Goal: Information Seeking & Learning: Check status

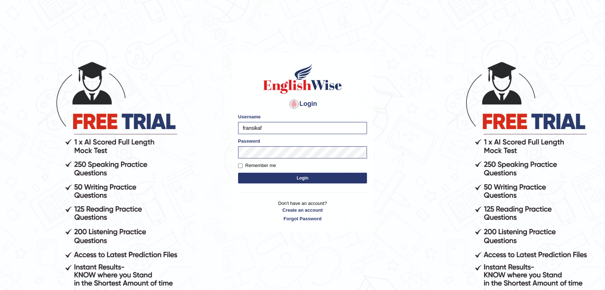
click at [291, 178] on button "Login" at bounding box center [302, 178] width 129 height 11
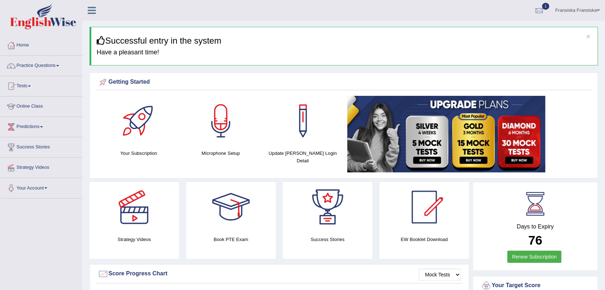
click at [55, 63] on link "Practice Questions" at bounding box center [41, 65] width 82 height 18
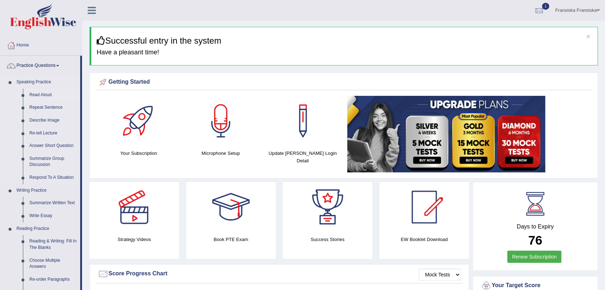
click at [46, 95] on link "Read Aloud" at bounding box center [53, 95] width 54 height 13
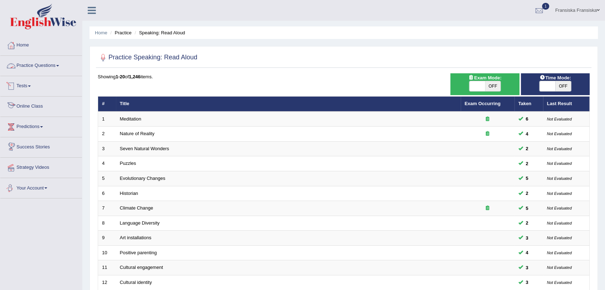
click at [44, 64] on link "Practice Questions" at bounding box center [41, 65] width 82 height 18
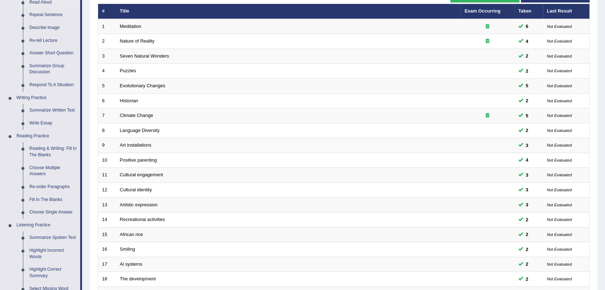
scroll to position [278, 0]
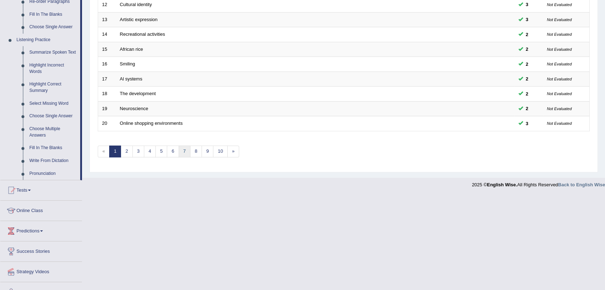
click at [180, 153] on link "7" at bounding box center [185, 152] width 12 height 12
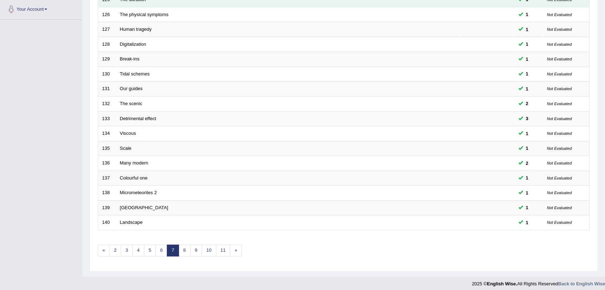
scroll to position [183, 0]
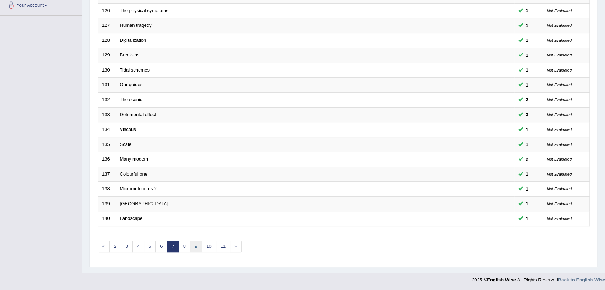
click at [196, 246] on link "9" at bounding box center [196, 247] width 12 height 12
click at [191, 249] on link "10" at bounding box center [186, 247] width 14 height 12
click at [188, 246] on link "11" at bounding box center [188, 247] width 14 height 12
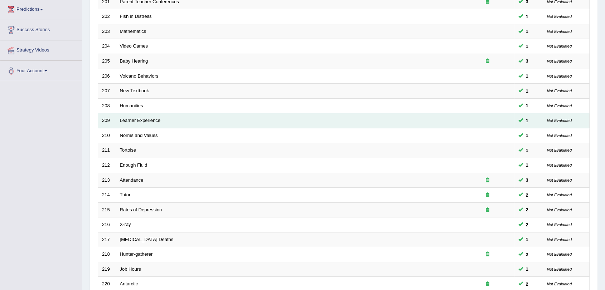
scroll to position [183, 0]
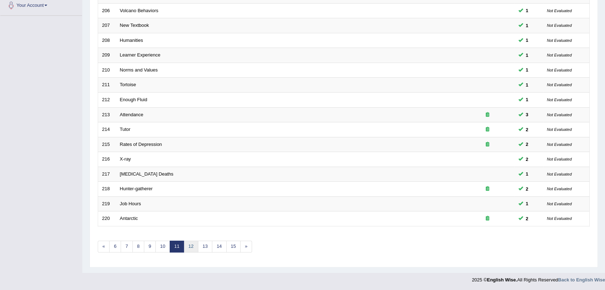
click at [196, 246] on link "12" at bounding box center [191, 247] width 14 height 12
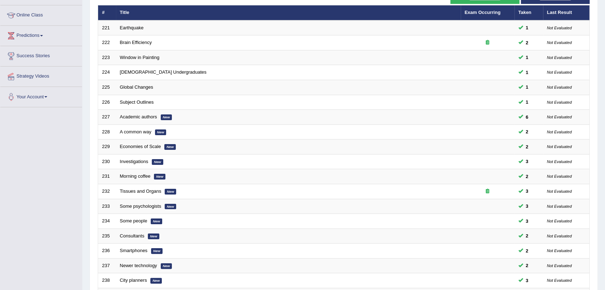
scroll to position [183, 0]
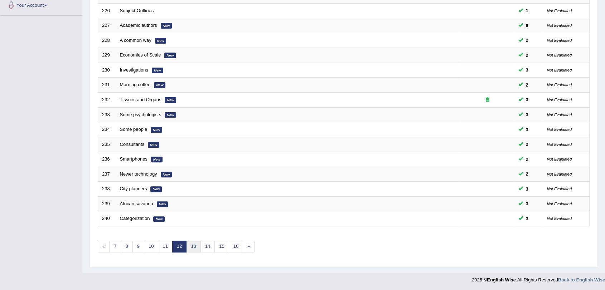
click at [194, 245] on link "13" at bounding box center [193, 247] width 14 height 12
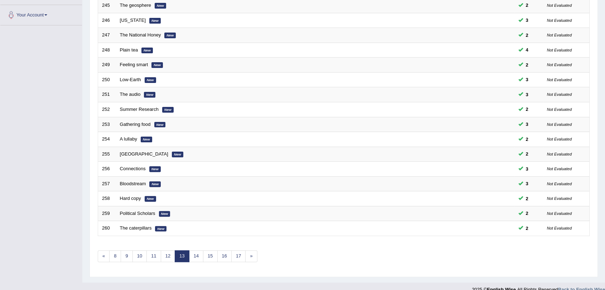
scroll to position [183, 0]
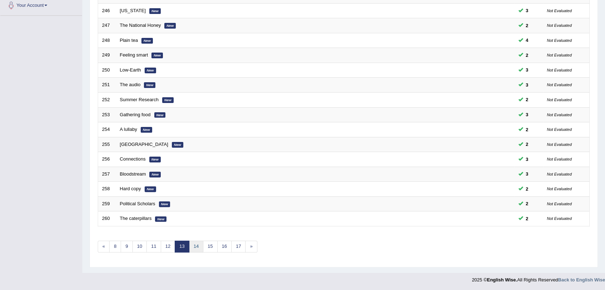
click at [199, 246] on link "14" at bounding box center [196, 247] width 14 height 12
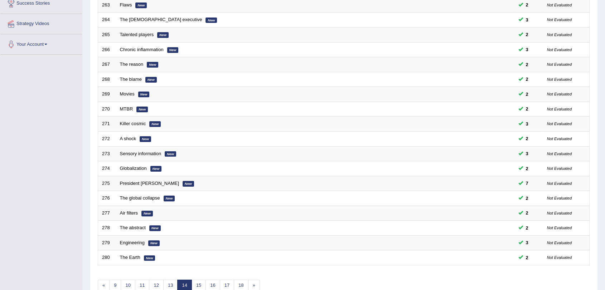
scroll to position [183, 0]
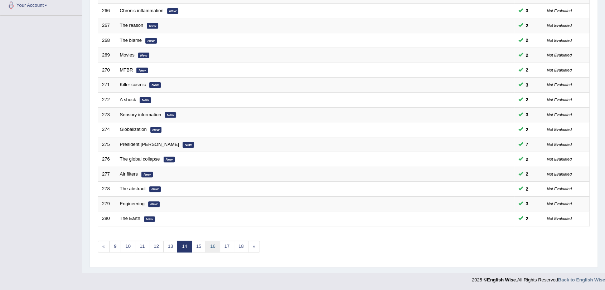
click at [206, 248] on link "16" at bounding box center [213, 247] width 14 height 12
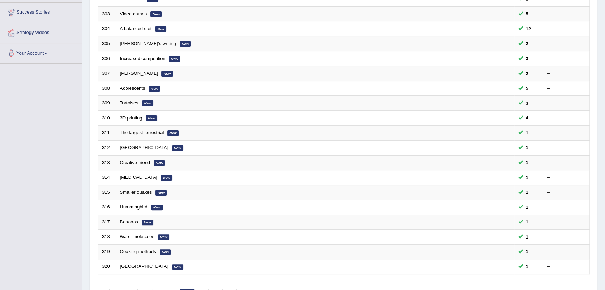
scroll to position [183, 0]
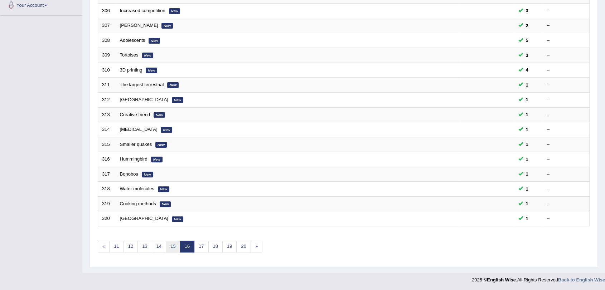
click at [178, 247] on link "15" at bounding box center [173, 247] width 14 height 12
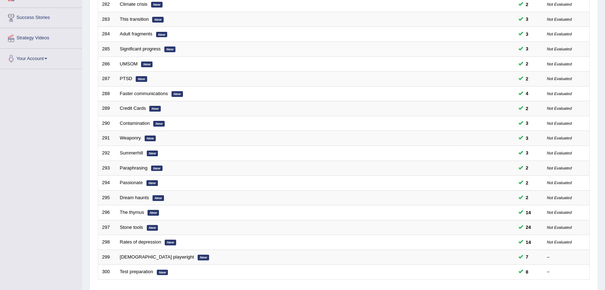
scroll to position [183, 0]
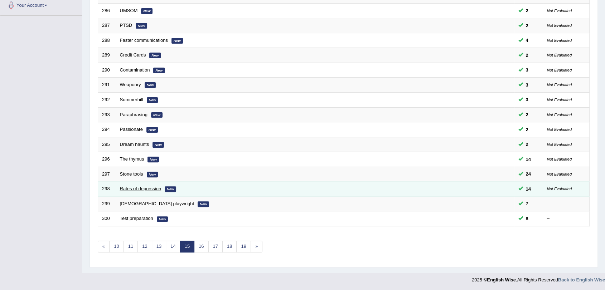
click at [149, 188] on link "Rates of depression" at bounding box center [141, 188] width 42 height 5
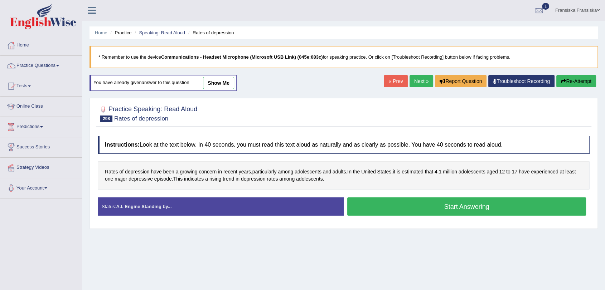
click at [223, 82] on link "show me" at bounding box center [218, 83] width 31 height 12
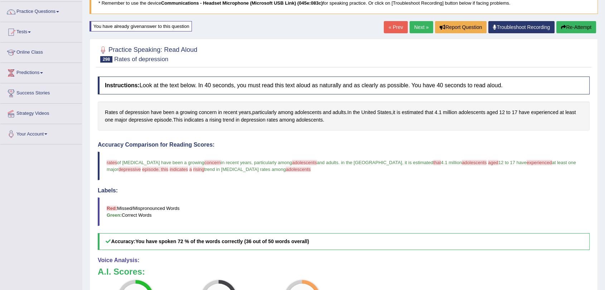
scroll to position [40, 0]
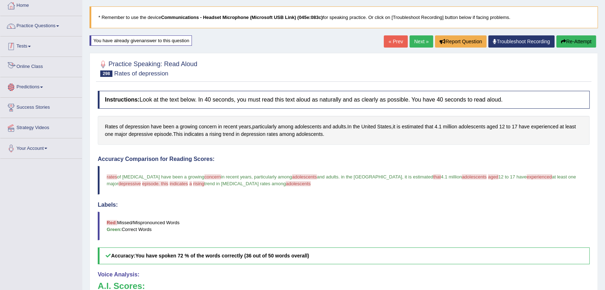
click at [57, 21] on link "Practice Questions" at bounding box center [41, 25] width 82 height 18
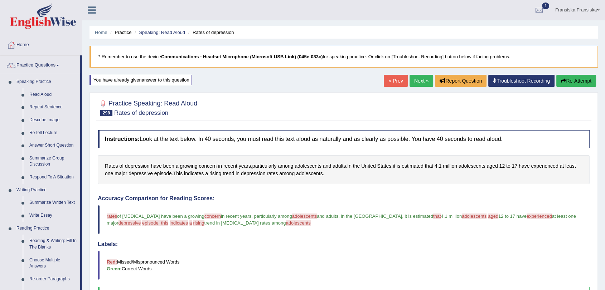
scroll to position [0, 0]
click at [573, 80] on button "Re-Attempt" at bounding box center [577, 81] width 40 height 12
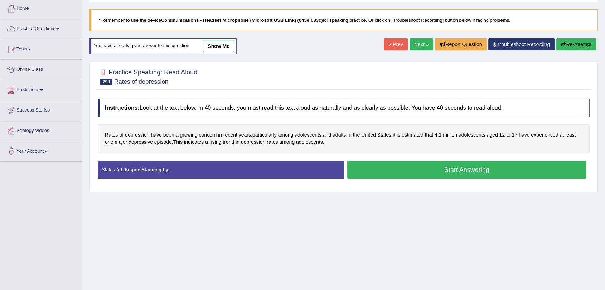
scroll to position [86, 0]
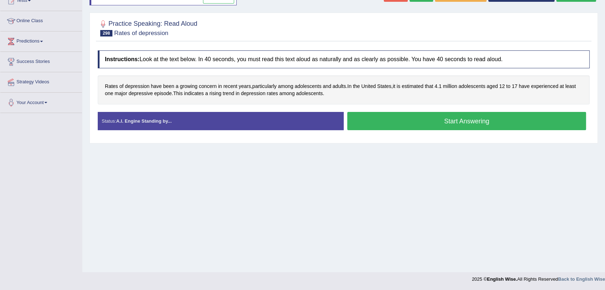
click at [448, 126] on button "Start Answering" at bounding box center [466, 121] width 239 height 18
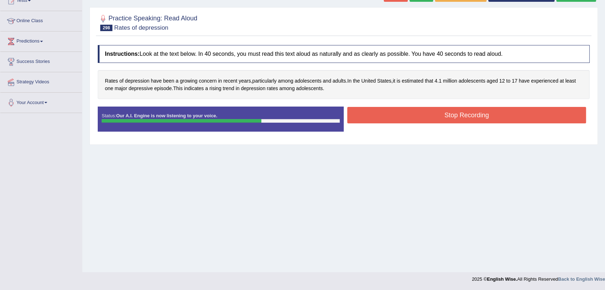
click at [462, 119] on button "Stop Recording" at bounding box center [466, 115] width 239 height 16
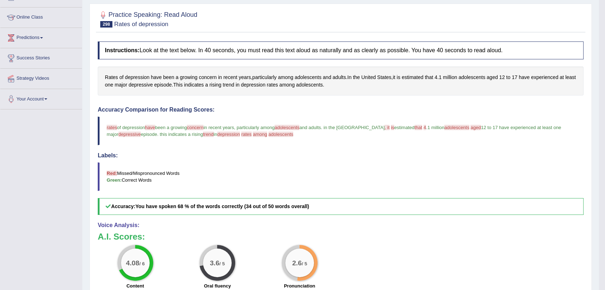
scroll to position [0, 0]
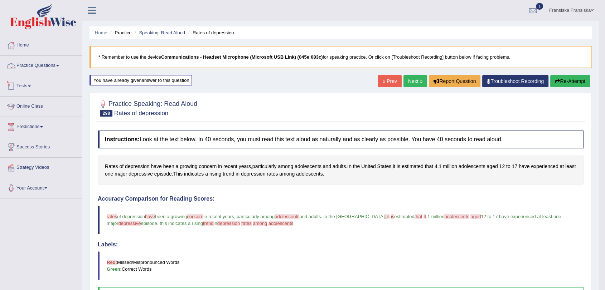
click at [58, 67] on link "Practice Questions" at bounding box center [41, 65] width 82 height 18
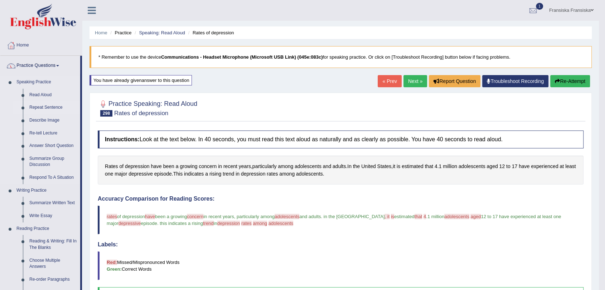
click at [51, 106] on link "Repeat Sentence" at bounding box center [53, 107] width 54 height 13
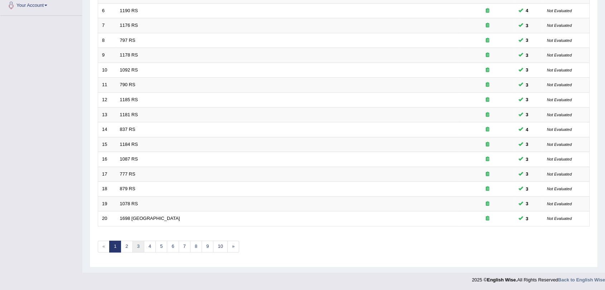
click at [133, 246] on link "3" at bounding box center [139, 247] width 12 height 12
click at [215, 249] on link "10" at bounding box center [220, 247] width 14 height 12
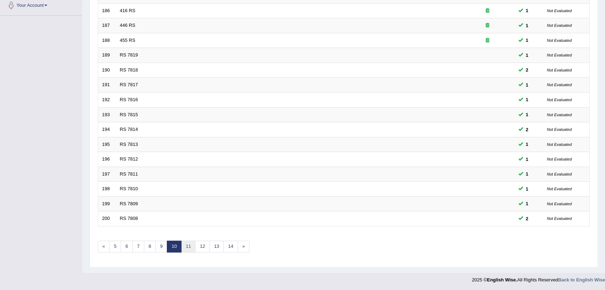
click at [191, 248] on link "11" at bounding box center [188, 247] width 14 height 12
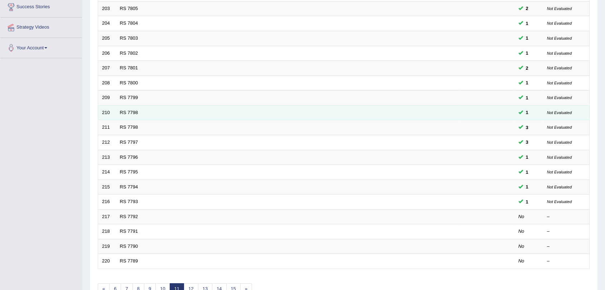
scroll to position [183, 0]
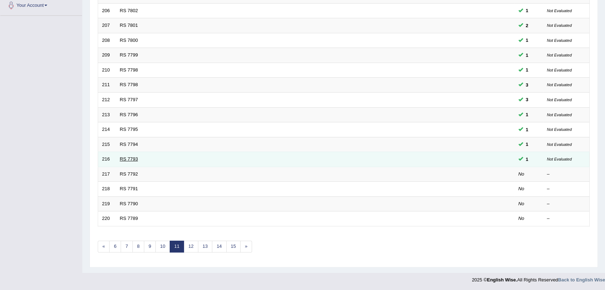
click at [131, 158] on link "RS 7793" at bounding box center [129, 159] width 18 height 5
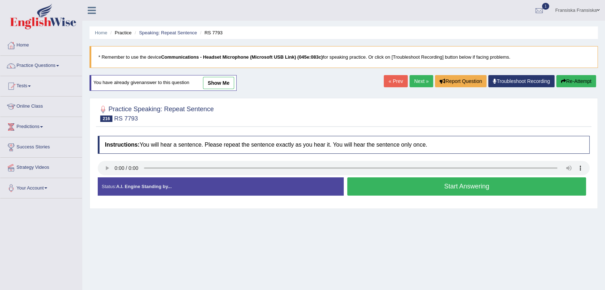
click at [220, 78] on link "show me" at bounding box center [218, 83] width 31 height 12
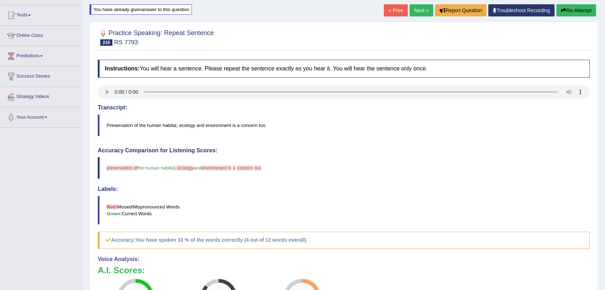
scroll to position [40, 0]
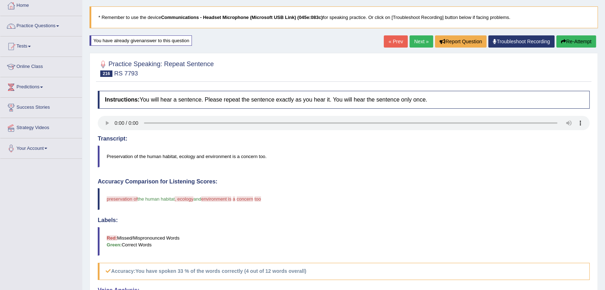
click at [587, 42] on button "Re-Attempt" at bounding box center [577, 41] width 40 height 12
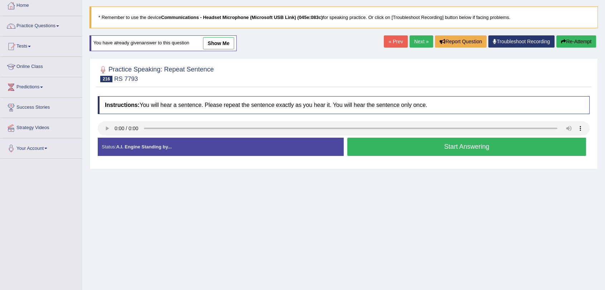
click at [446, 145] on button "Start Answering" at bounding box center [466, 147] width 239 height 18
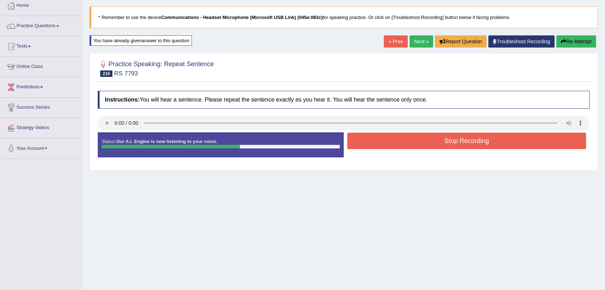
click at [472, 135] on button "Stop Recording" at bounding box center [466, 141] width 239 height 16
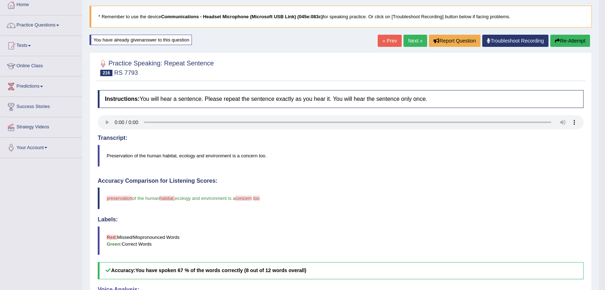
scroll to position [40, 0]
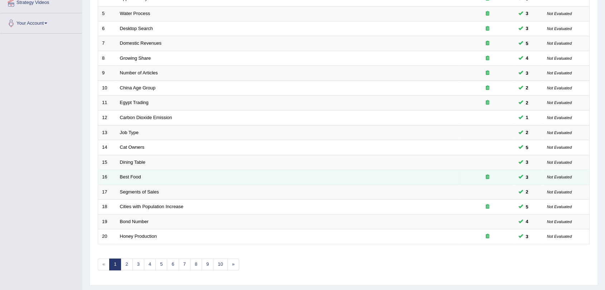
scroll to position [183, 0]
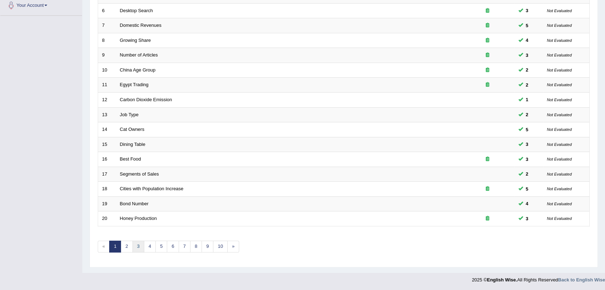
click at [137, 251] on link "3" at bounding box center [139, 247] width 12 height 12
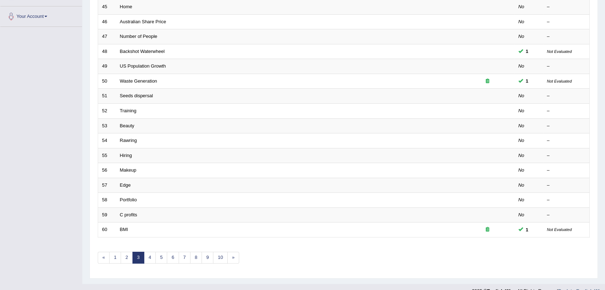
scroll to position [183, 0]
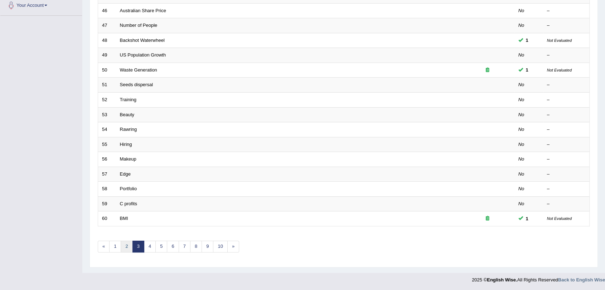
click at [129, 246] on link "2" at bounding box center [127, 247] width 12 height 12
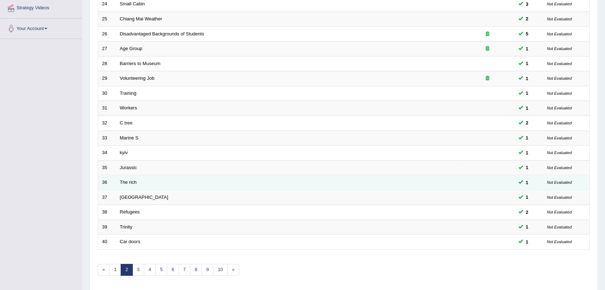
scroll to position [183, 0]
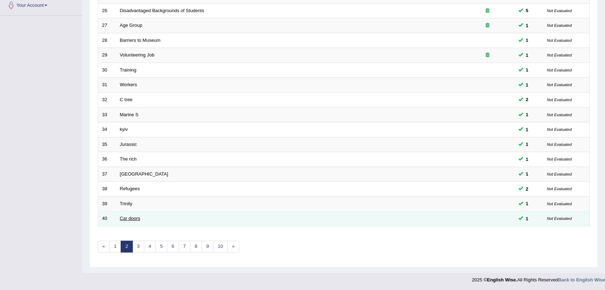
click at [121, 218] on link "Car doors" at bounding box center [130, 218] width 20 height 5
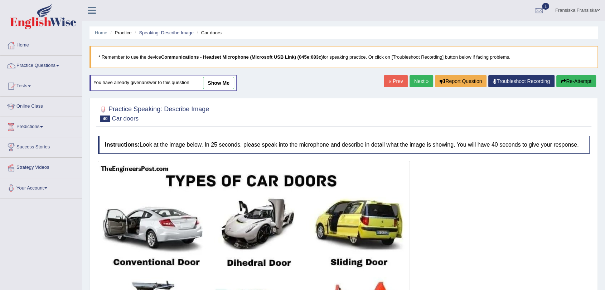
click at [213, 81] on link "show me" at bounding box center [218, 83] width 31 height 12
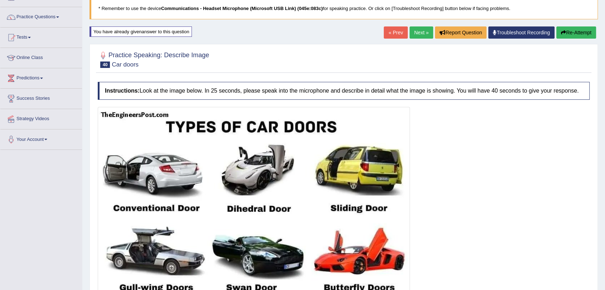
scroll to position [40, 0]
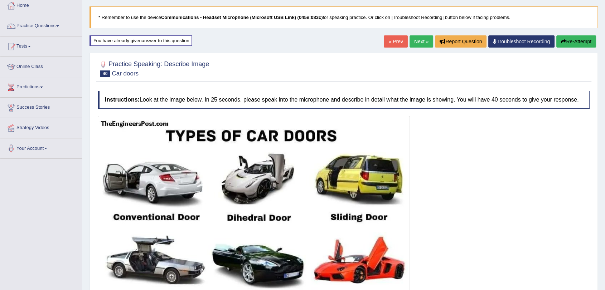
click at [417, 41] on link "Next »" at bounding box center [422, 41] width 24 height 12
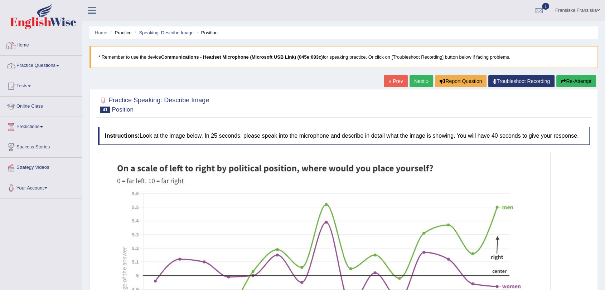
click at [36, 63] on link "Practice Questions" at bounding box center [41, 65] width 82 height 18
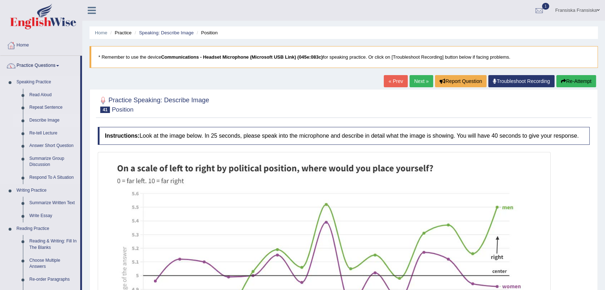
click at [45, 117] on link "Describe Image" at bounding box center [53, 120] width 54 height 13
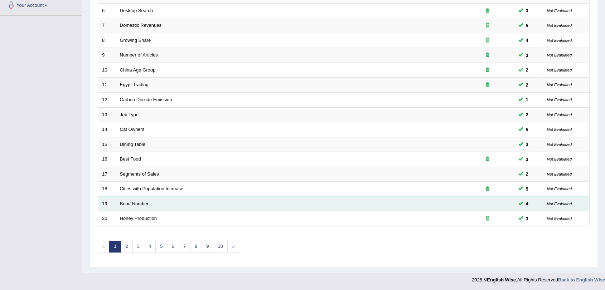
scroll to position [183, 0]
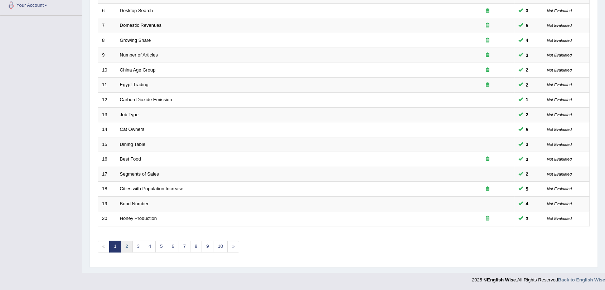
click at [129, 248] on link "2" at bounding box center [127, 247] width 12 height 12
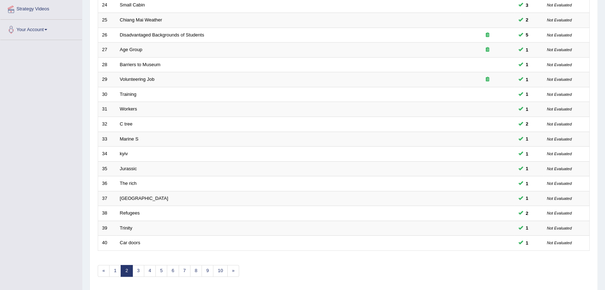
scroll to position [159, 0]
click at [137, 267] on link "3" at bounding box center [139, 271] width 12 height 12
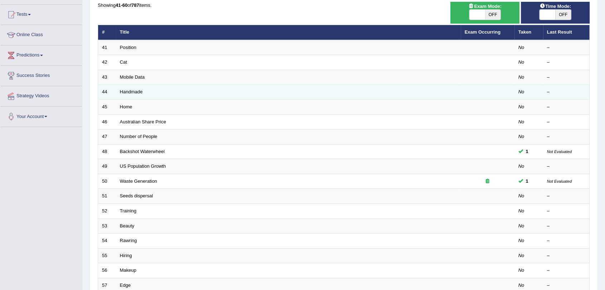
scroll to position [40, 0]
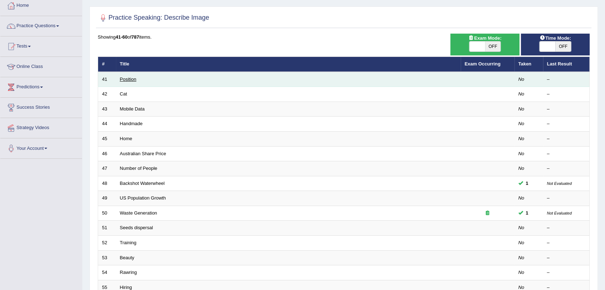
click at [125, 77] on link "Position" at bounding box center [128, 79] width 16 height 5
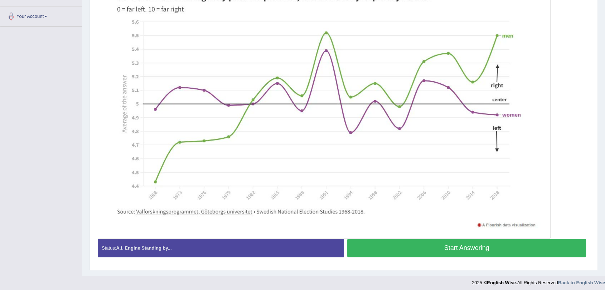
scroll to position [175, 0]
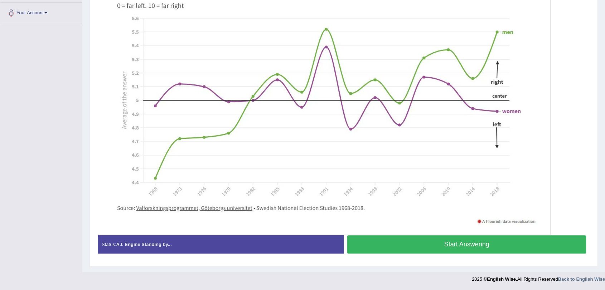
click at [433, 241] on button "Start Answering" at bounding box center [466, 245] width 239 height 18
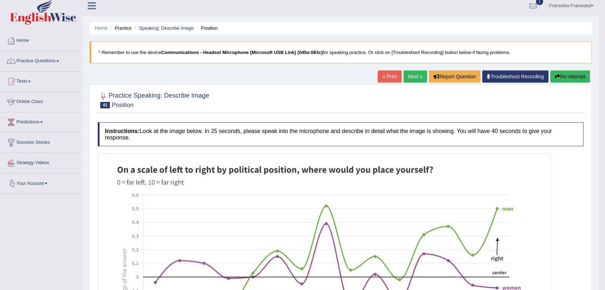
scroll to position [0, 0]
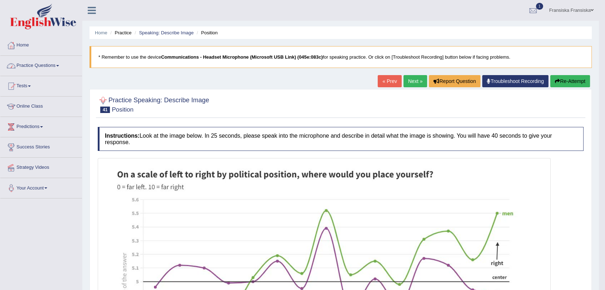
click at [53, 63] on link "Practice Questions" at bounding box center [41, 65] width 82 height 18
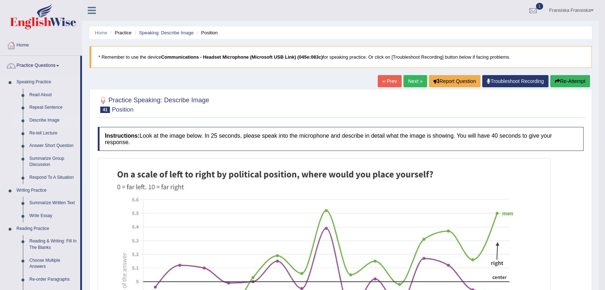
click at [48, 116] on link "Describe Image" at bounding box center [53, 120] width 54 height 13
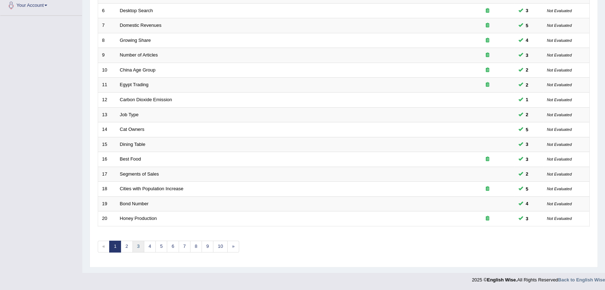
click at [141, 247] on link "3" at bounding box center [139, 247] width 12 height 12
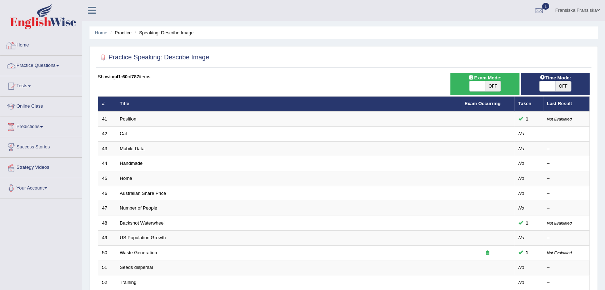
click at [59, 66] on span at bounding box center [57, 65] width 3 height 1
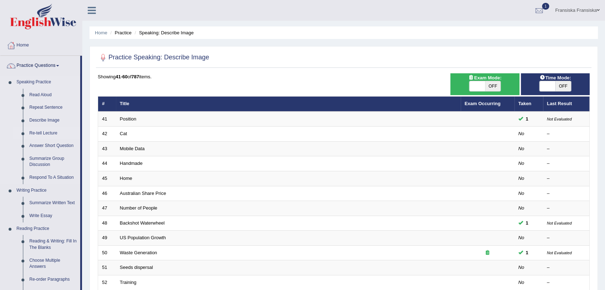
click at [44, 133] on link "Re-tell Lecture" at bounding box center [53, 133] width 54 height 13
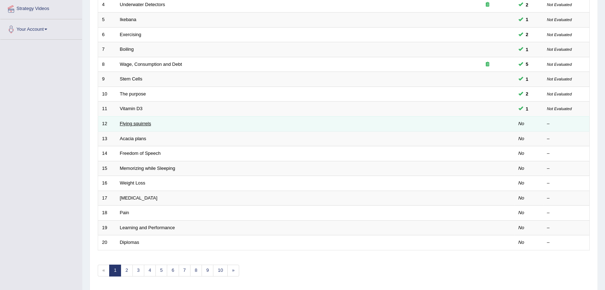
click at [130, 121] on link "Flying squirrels" at bounding box center [135, 123] width 31 height 5
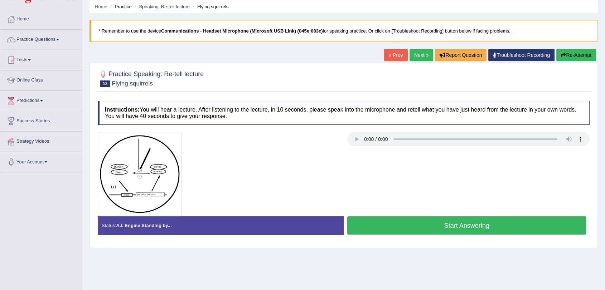
scroll to position [40, 0]
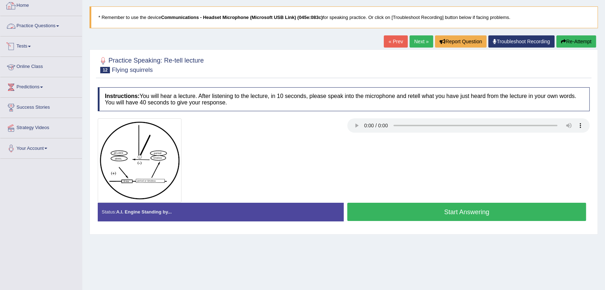
click at [58, 23] on link "Practice Questions" at bounding box center [41, 25] width 82 height 18
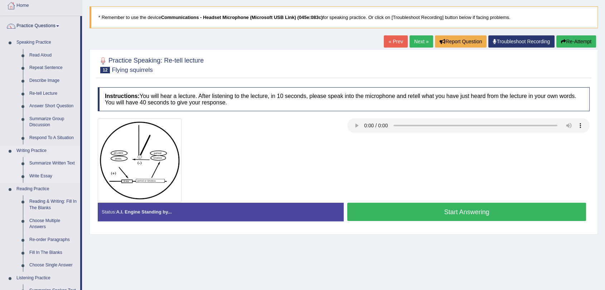
click at [56, 159] on link "Summarize Written Text" at bounding box center [53, 163] width 54 height 13
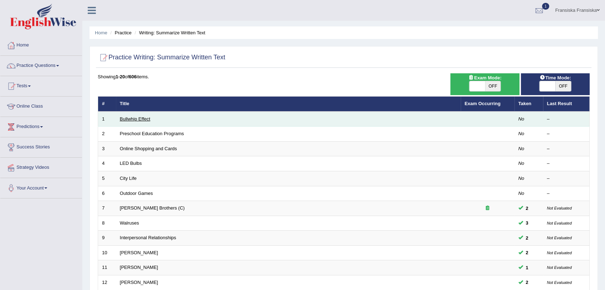
click at [131, 118] on link "Bullwhip Effect" at bounding box center [135, 118] width 30 height 5
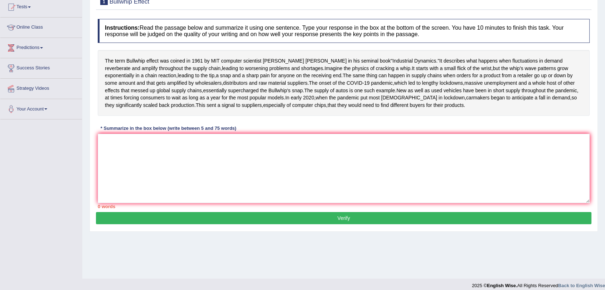
scroll to position [80, 0]
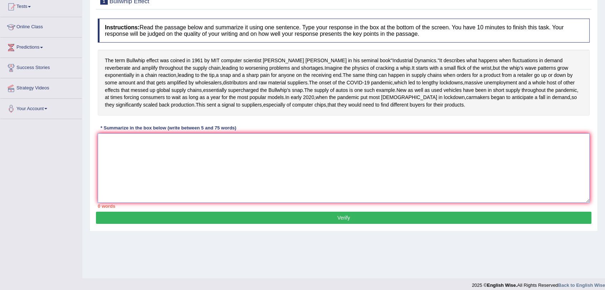
click at [204, 182] on textarea at bounding box center [344, 168] width 492 height 69
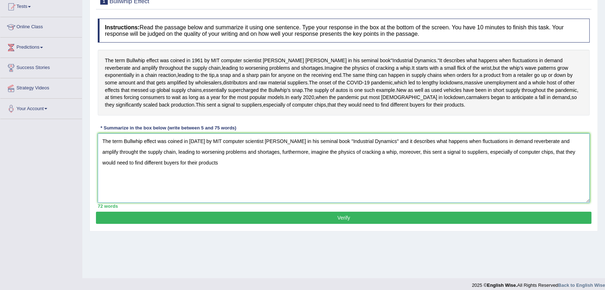
drag, startPoint x: 405, startPoint y: 181, endPoint x: 417, endPoint y: 204, distance: 25.6
click at [417, 203] on textarea "The term Bullwhip effect was coined in [DATE] by MIT computer scientist [PERSON…" at bounding box center [344, 168] width 492 height 69
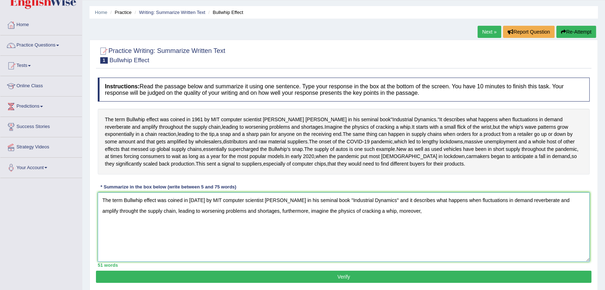
scroll to position [40, 0]
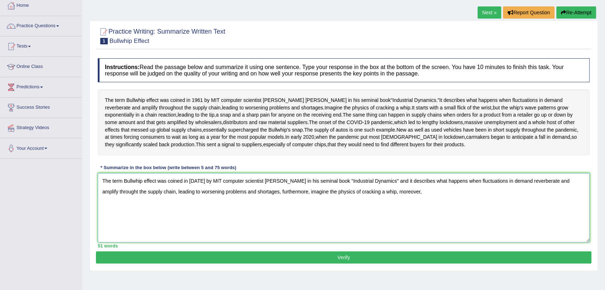
drag, startPoint x: 293, startPoint y: 223, endPoint x: 453, endPoint y: 226, distance: 160.1
click at [453, 226] on textarea "The term Bullwhip effect was coined in [DATE] by MIT computer scientist [PERSON…" at bounding box center [344, 207] width 492 height 69
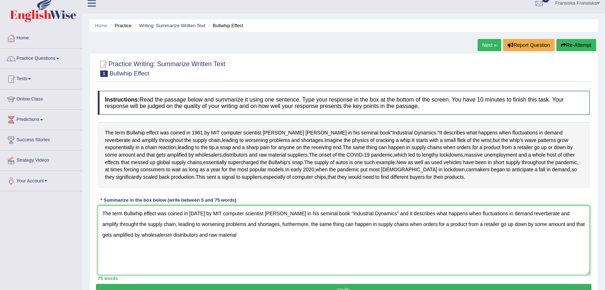
scroll to position [0, 0]
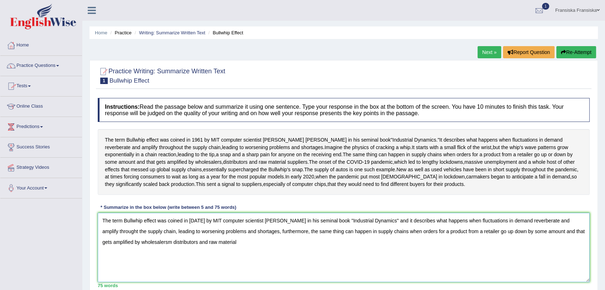
type textarea "The term Bullwhip effect was coined in [DATE] by MIT computer scientist [PERSON…"
click at [39, 71] on link "Practice Questions" at bounding box center [41, 65] width 82 height 18
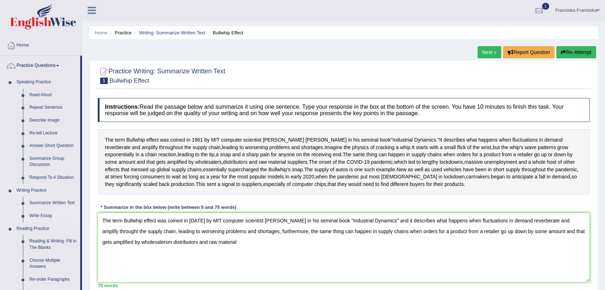
click at [27, 216] on link "Write Essay" at bounding box center [53, 216] width 54 height 13
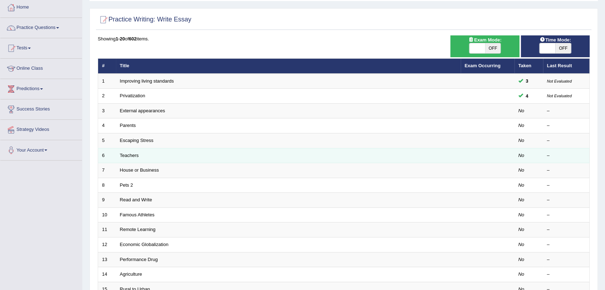
scroll to position [40, 0]
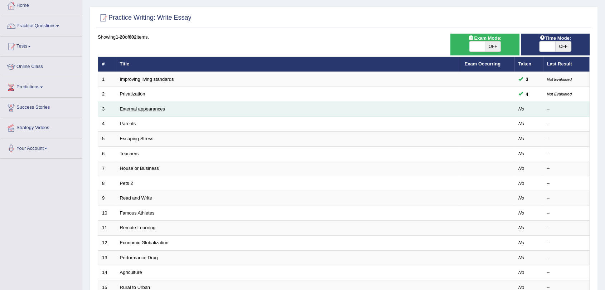
click at [146, 110] on link "External appearances" at bounding box center [142, 108] width 45 height 5
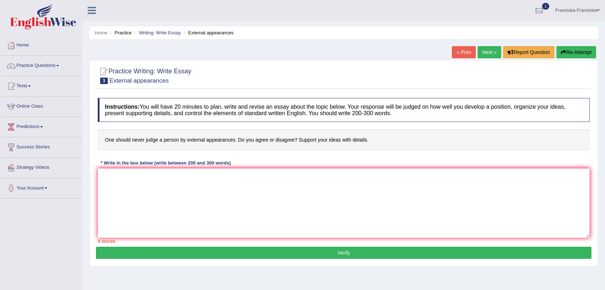
click at [466, 51] on link "« Prev" at bounding box center [464, 52] width 24 height 12
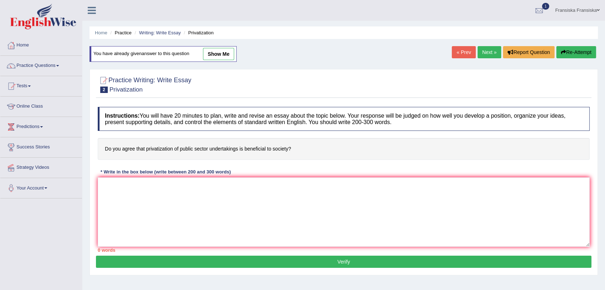
click at [229, 52] on link "show me" at bounding box center [218, 54] width 31 height 12
type textarea "The increasing influence of public sector on our lives has ignited numerous dis…"
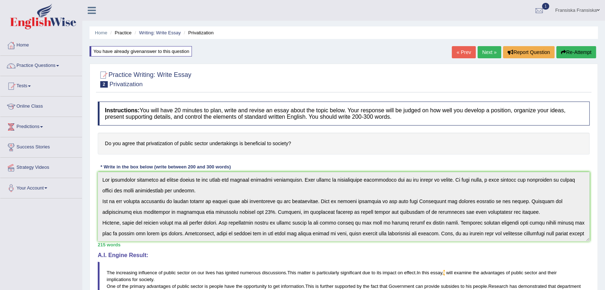
scroll to position [32, 0]
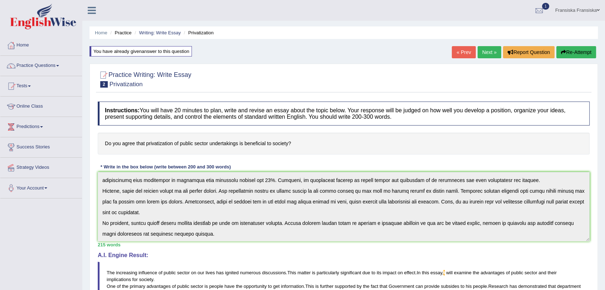
click at [243, 245] on div "Instructions: You will have 20 minutes to plan, write and revise an essay about…" at bounding box center [344, 249] width 496 height 302
click at [478, 56] on link "Next »" at bounding box center [490, 52] width 24 height 12
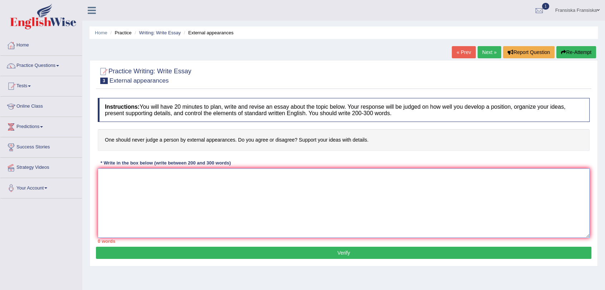
click at [192, 178] on textarea at bounding box center [344, 203] width 492 height 69
paste textarea "The increasing influence of public sector on our lives has ignited numerous dis…"
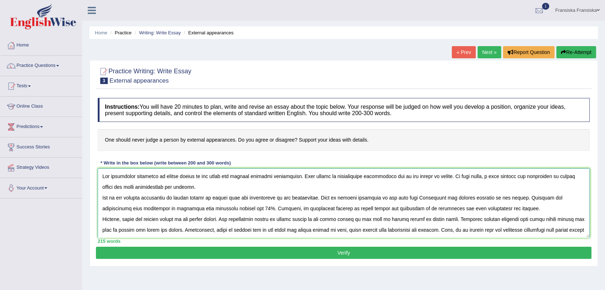
drag, startPoint x: 163, startPoint y: 175, endPoint x: 192, endPoint y: 179, distance: 29.6
click at [192, 179] on textarea at bounding box center [344, 203] width 492 height 69
drag, startPoint x: 537, startPoint y: 177, endPoint x: 562, endPoint y: 179, distance: 25.5
click at [565, 178] on textarea at bounding box center [344, 203] width 492 height 69
click at [538, 177] on textarea at bounding box center [344, 203] width 492 height 69
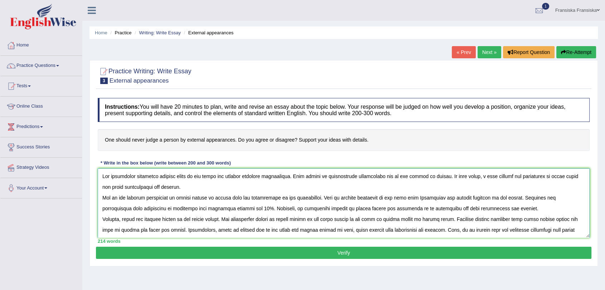
drag, startPoint x: 178, startPoint y: 199, endPoint x: 206, endPoint y: 199, distance: 27.9
click at [206, 199] on textarea at bounding box center [344, 203] width 492 height 69
click at [163, 175] on textarea at bounding box center [344, 203] width 492 height 69
drag, startPoint x: 178, startPoint y: 199, endPoint x: 203, endPoint y: 202, distance: 25.9
click at [203, 202] on textarea at bounding box center [344, 203] width 492 height 69
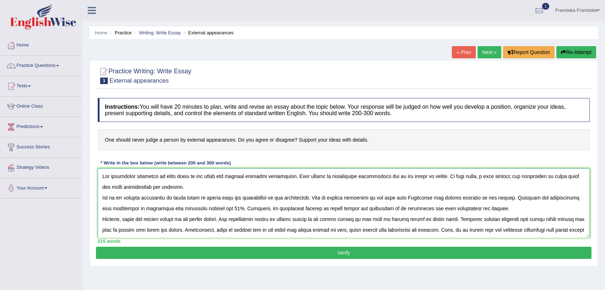
drag, startPoint x: 236, startPoint y: 208, endPoint x: 396, endPoint y: 198, distance: 161.1
click at [396, 198] on textarea at bounding box center [344, 203] width 492 height 69
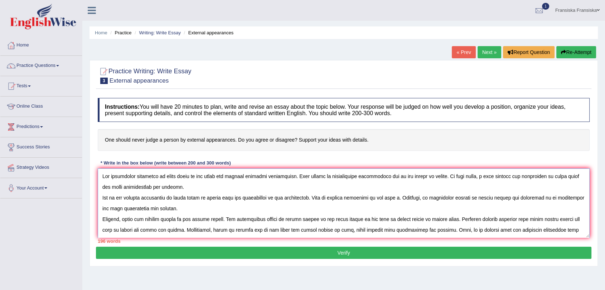
drag, startPoint x: 211, startPoint y: 198, endPoint x: 314, endPoint y: 200, distance: 103.2
click at [314, 200] on textarea at bounding box center [344, 203] width 492 height 69
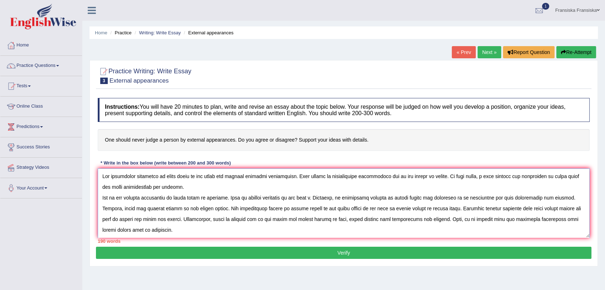
drag, startPoint x: 314, startPoint y: 197, endPoint x: 318, endPoint y: 198, distance: 4.2
click at [318, 198] on textarea at bounding box center [344, 203] width 492 height 69
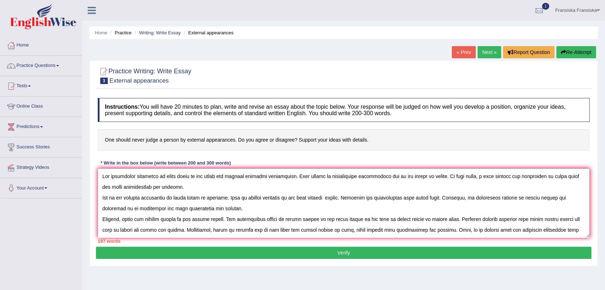
drag, startPoint x: 510, startPoint y: 198, endPoint x: 524, endPoint y: 200, distance: 14.4
click at [524, 200] on textarea at bounding box center [344, 203] width 492 height 69
drag, startPoint x: 537, startPoint y: 201, endPoint x: 564, endPoint y: 201, distance: 26.5
click at [564, 201] on textarea at bounding box center [344, 203] width 492 height 69
click at [557, 207] on textarea at bounding box center [344, 203] width 492 height 69
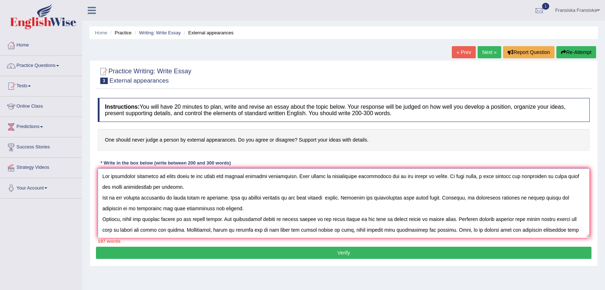
drag, startPoint x: 564, startPoint y: 198, endPoint x: 538, endPoint y: 201, distance: 26.9
click at [538, 201] on textarea at bounding box center [344, 203] width 492 height 69
paste textarea "never judge"
drag, startPoint x: 191, startPoint y: 221, endPoint x: 218, endPoint y: 221, distance: 27.6
click at [219, 222] on textarea at bounding box center [344, 203] width 492 height 69
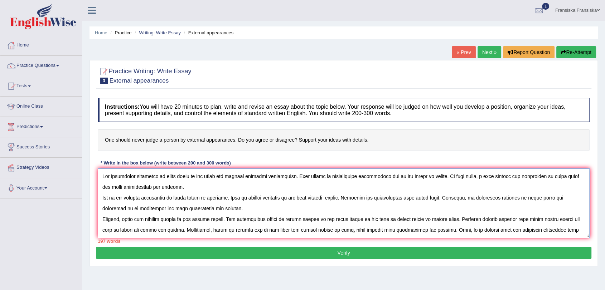
paste textarea "never judge"
drag, startPoint x: 274, startPoint y: 219, endPoint x: 302, endPoint y: 220, distance: 28.0
click at [302, 220] on textarea at bounding box center [344, 203] width 492 height 69
paste textarea "never judge"
drag, startPoint x: 316, startPoint y: 218, endPoint x: 443, endPoint y: 222, distance: 127.6
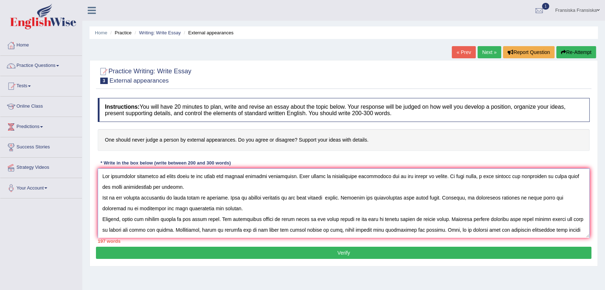
click at [443, 222] on textarea at bounding box center [344, 203] width 492 height 69
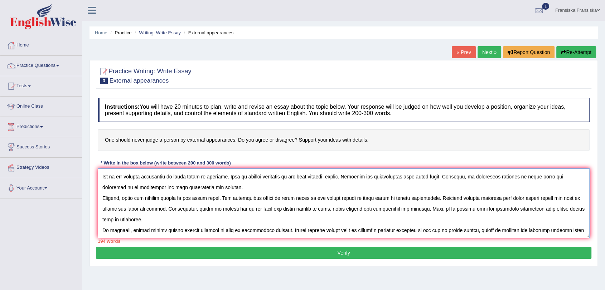
drag, startPoint x: 500, startPoint y: 198, endPoint x: 530, endPoint y: 204, distance: 31.0
click at [530, 204] on textarea at bounding box center [344, 203] width 492 height 69
drag, startPoint x: 543, startPoint y: 199, endPoint x: 501, endPoint y: 198, distance: 41.9
click at [501, 198] on textarea at bounding box center [344, 203] width 492 height 69
paste textarea "never judge"
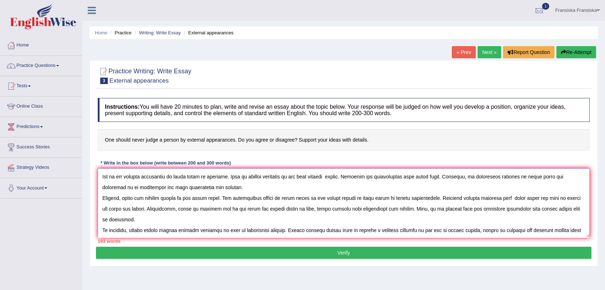
click at [499, 196] on textarea at bounding box center [344, 203] width 492 height 69
drag, startPoint x: 553, startPoint y: 198, endPoint x: 139, endPoint y: 212, distance: 414.3
click at [139, 212] on textarea at bounding box center [344, 203] width 492 height 69
drag, startPoint x: 168, startPoint y: 208, endPoint x: 278, endPoint y: 210, distance: 109.6
click at [278, 210] on textarea at bounding box center [344, 203] width 492 height 69
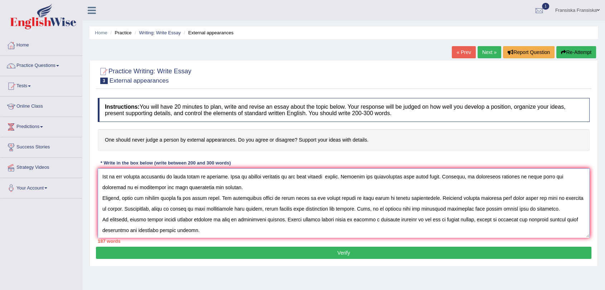
drag, startPoint x: 437, startPoint y: 221, endPoint x: 466, endPoint y: 224, distance: 29.2
click at [466, 224] on textarea at bounding box center [344, 203] width 492 height 69
paste textarea "never judge"
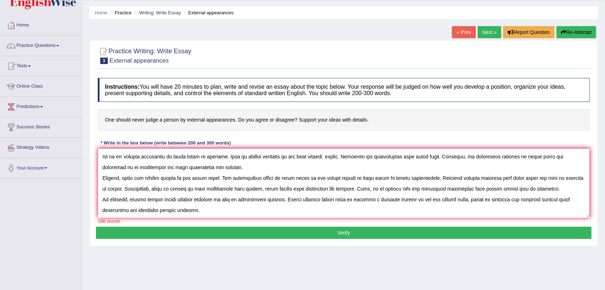
scroll to position [40, 0]
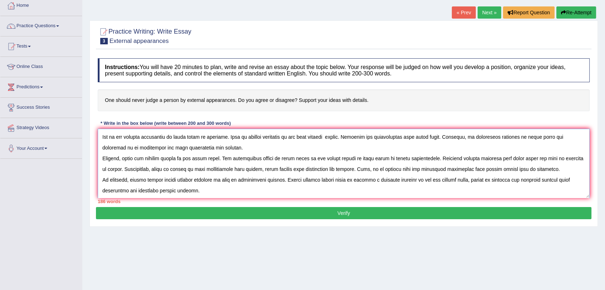
click at [436, 179] on textarea at bounding box center [344, 163] width 492 height 69
drag, startPoint x: 168, startPoint y: 169, endPoint x: 253, endPoint y: 172, distance: 84.6
click at [253, 172] on textarea at bounding box center [344, 163] width 492 height 69
paste textarea "Instead of looking outward, we should reflect on our own behaviors and attitude…"
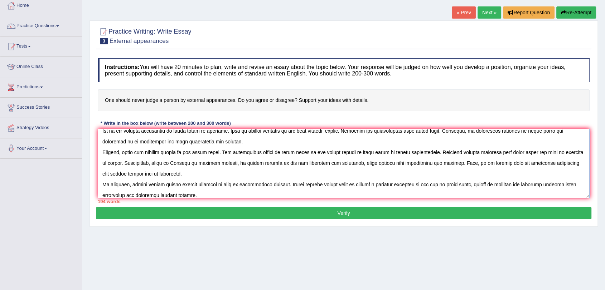
scroll to position [32, 0]
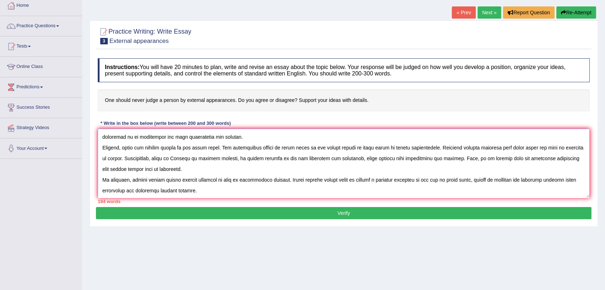
drag, startPoint x: 115, startPoint y: 169, endPoint x: 567, endPoint y: 158, distance: 451.8
click at [567, 158] on textarea at bounding box center [344, 163] width 492 height 69
drag, startPoint x: 131, startPoint y: 181, endPoint x: 159, endPoint y: 182, distance: 28.3
click at [159, 182] on textarea at bounding box center [344, 163] width 492 height 69
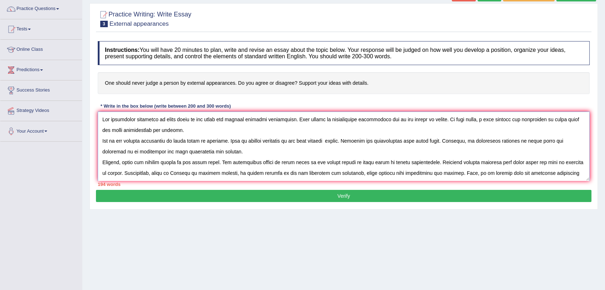
scroll to position [40, 0]
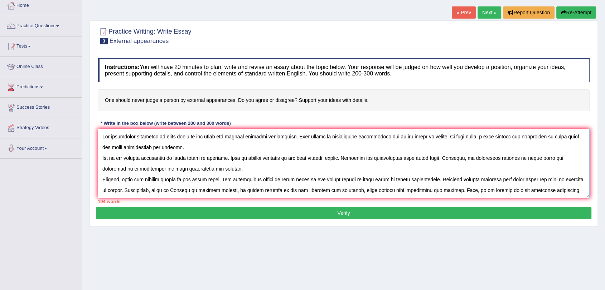
click at [424, 180] on textarea at bounding box center [344, 163] width 492 height 69
paste textarea "People come from diverse backgrounds and cultures, which shape their beliefs an…"
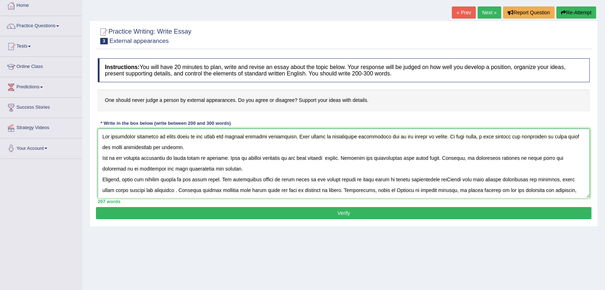
click at [435, 178] on textarea at bounding box center [344, 163] width 492 height 69
click at [441, 178] on textarea at bounding box center [344, 163] width 492 height 69
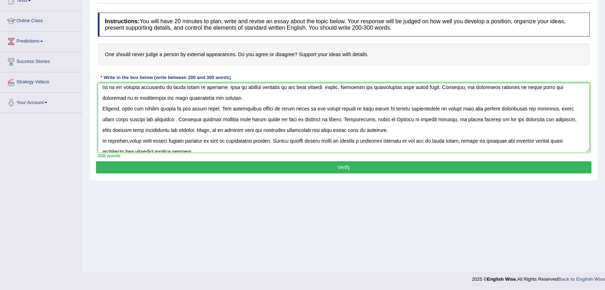
scroll to position [32, 0]
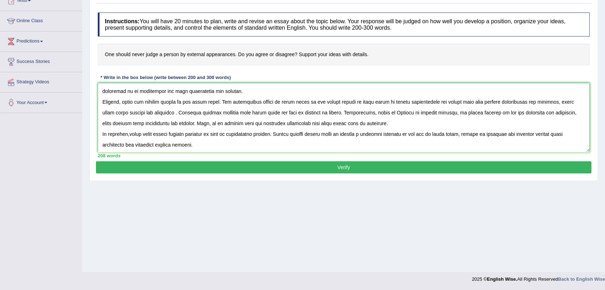
type textarea "The increasing influence of never judge on our lives has ignited numerous discu…"
click at [418, 166] on button "Verify" at bounding box center [344, 168] width 496 height 12
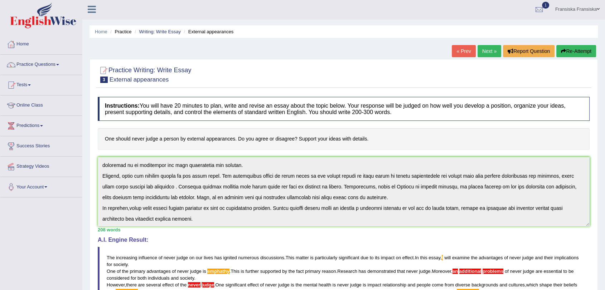
scroll to position [0, 0]
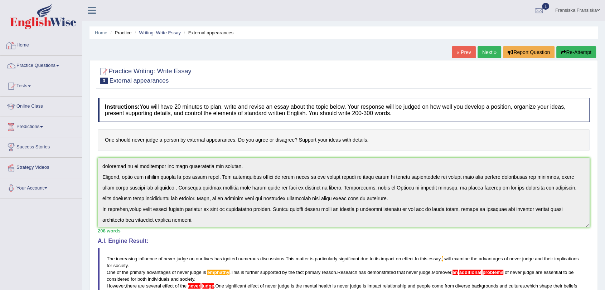
click at [23, 43] on link "Home" at bounding box center [41, 44] width 82 height 18
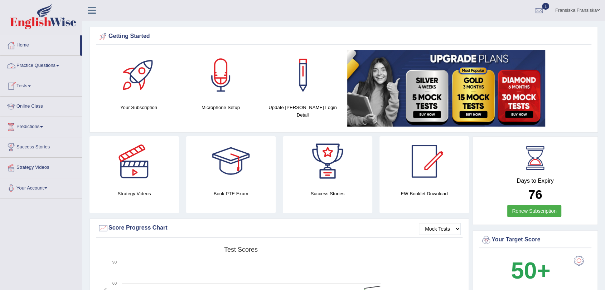
click at [33, 83] on link "Tests" at bounding box center [41, 85] width 82 height 18
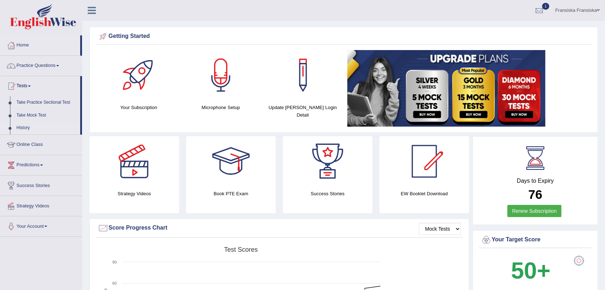
click at [30, 128] on link "History" at bounding box center [46, 128] width 67 height 13
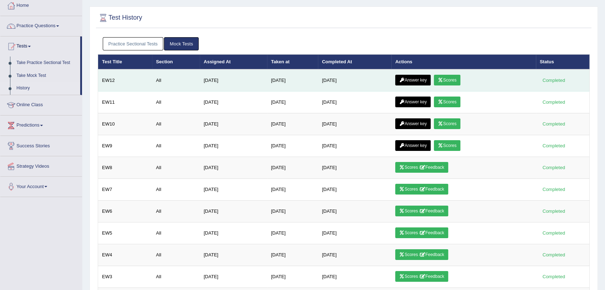
click at [409, 83] on link "Answer key" at bounding box center [412, 80] width 35 height 11
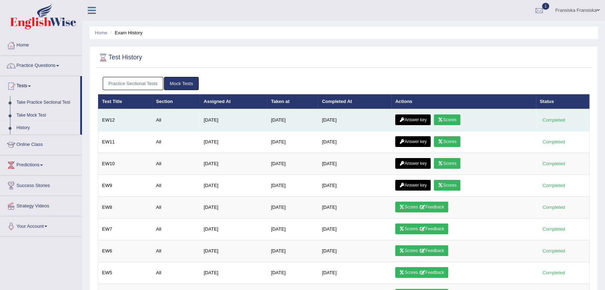
click at [457, 116] on link "Scores" at bounding box center [447, 120] width 27 height 11
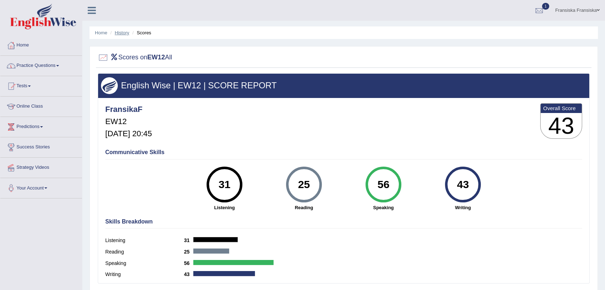
click at [127, 33] on link "History" at bounding box center [122, 32] width 14 height 5
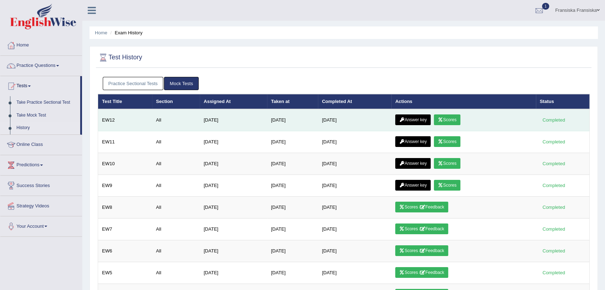
click at [420, 121] on link "Answer key" at bounding box center [412, 120] width 35 height 11
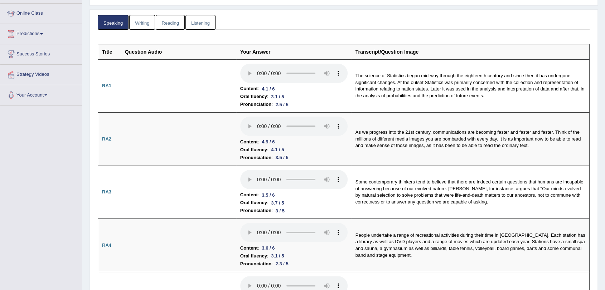
scroll to position [80, 0]
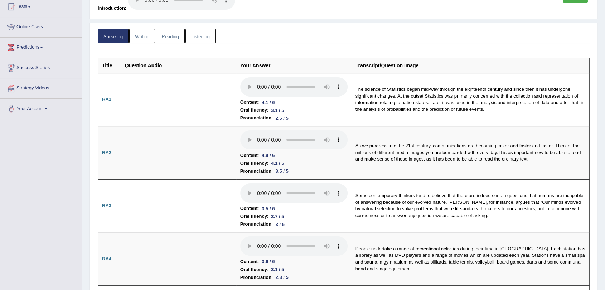
click at [199, 38] on link "Listening" at bounding box center [201, 36] width 30 height 15
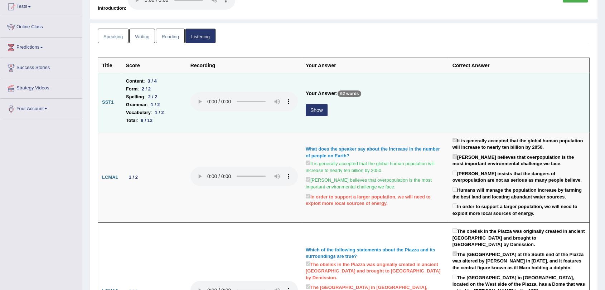
click at [317, 108] on button "Show" at bounding box center [317, 110] width 22 height 12
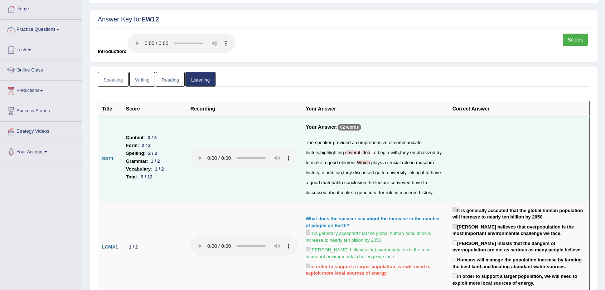
scroll to position [0, 0]
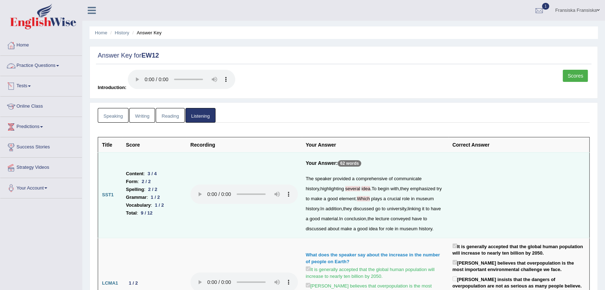
click at [23, 90] on link "Tests" at bounding box center [41, 85] width 82 height 18
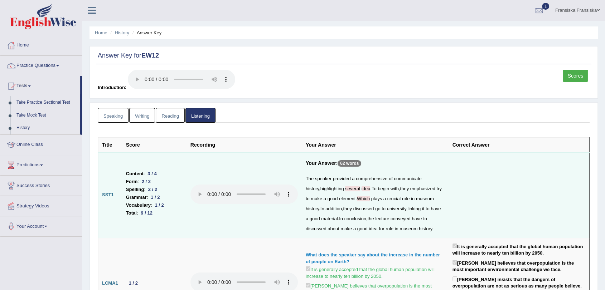
click at [164, 115] on link "Reading" at bounding box center [170, 115] width 29 height 15
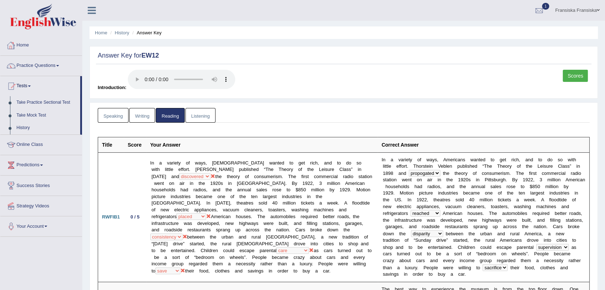
click at [30, 47] on link "Home" at bounding box center [41, 44] width 82 height 18
